Goal: Use online tool/utility: Utilize a website feature to perform a specific function

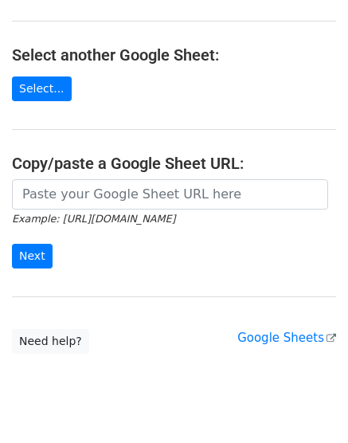
scroll to position [299, 0]
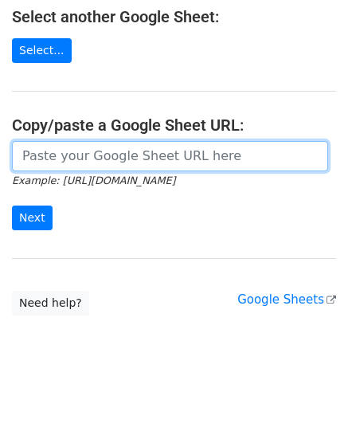
click at [89, 150] on input "url" at bounding box center [170, 156] width 316 height 30
paste input "[URL][DOMAIN_NAME]"
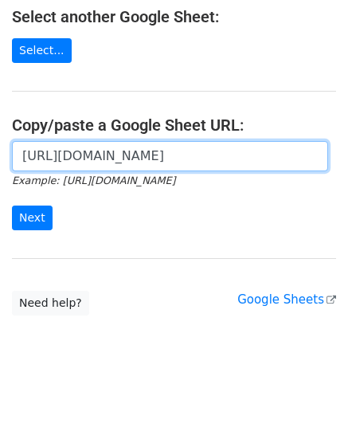
scroll to position [0, 333]
type input "[URL][DOMAIN_NAME]"
click at [12, 206] on input "Next" at bounding box center [32, 218] width 41 height 25
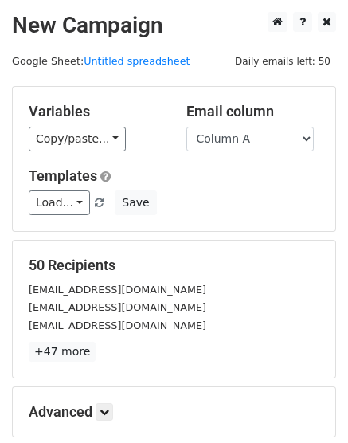
scroll to position [112, 0]
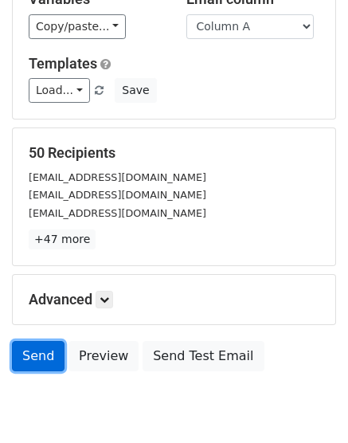
click at [41, 356] on link "Send" at bounding box center [38, 356] width 53 height 30
